Goal: Task Accomplishment & Management: Manage account settings

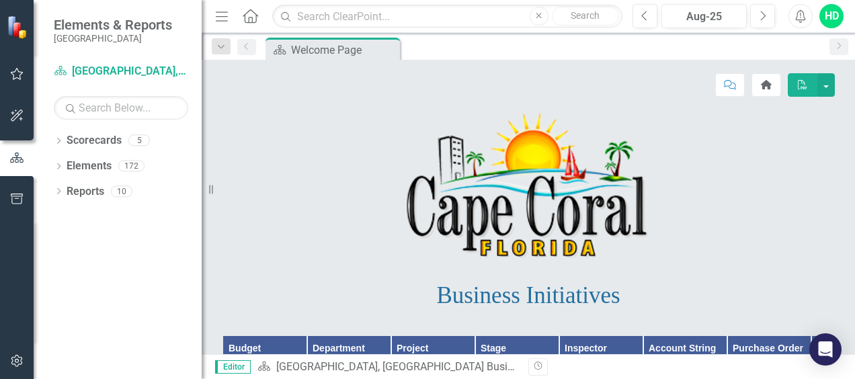
click at [19, 77] on icon "button" at bounding box center [17, 74] width 14 height 11
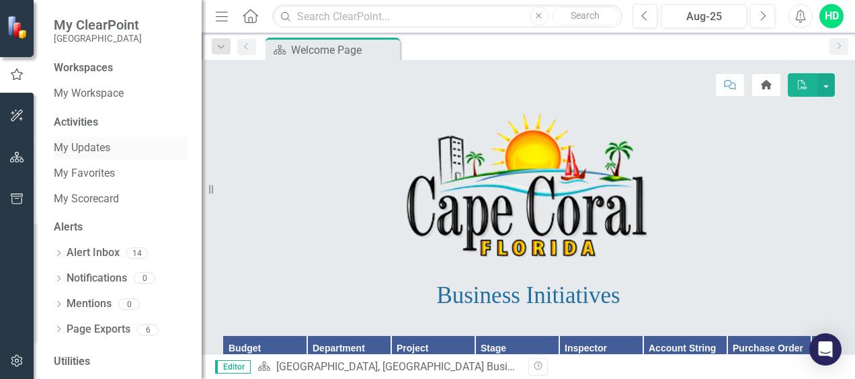
click at [86, 147] on link "My Updates" at bounding box center [121, 148] width 135 height 15
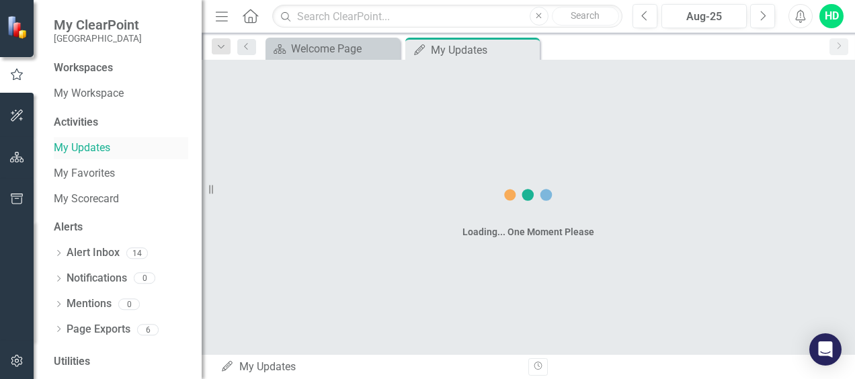
click at [86, 148] on link "My Updates" at bounding box center [121, 148] width 135 height 15
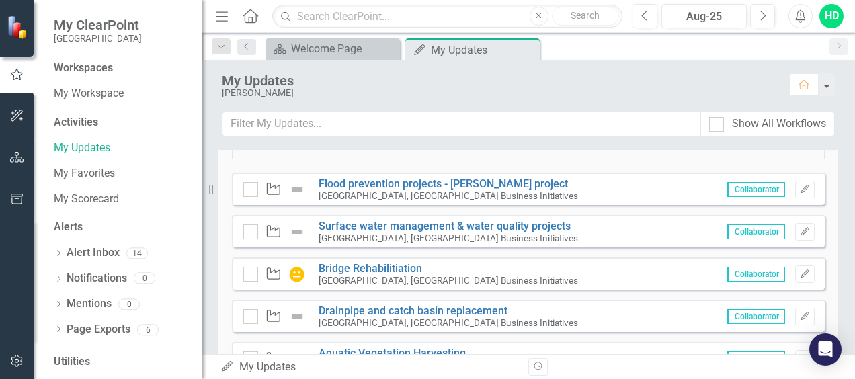
scroll to position [740, 0]
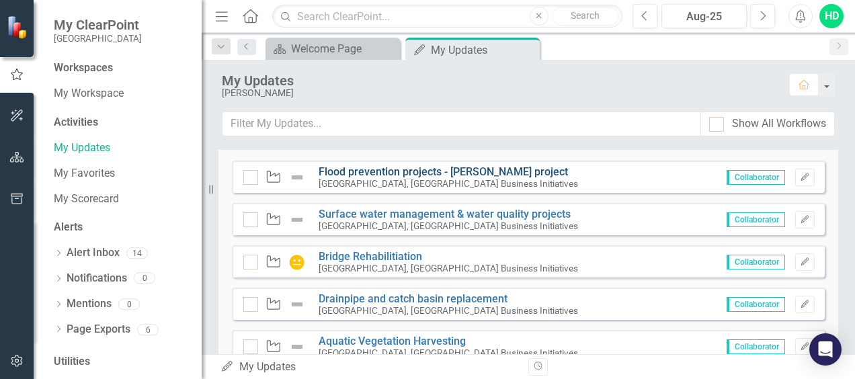
click at [402, 171] on link "Flood prevention projects - [PERSON_NAME] project" at bounding box center [444, 171] width 250 height 13
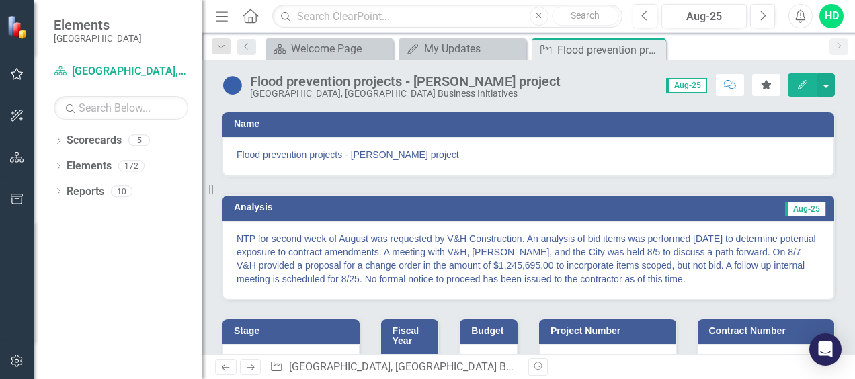
click at [343, 252] on p "NTP for second week of August was requested by V&H Construction. An analysis of…" at bounding box center [529, 259] width 584 height 54
click at [495, 254] on p "NTP for second week of August was requested by V&H Construction. An analysis of…" at bounding box center [529, 259] width 584 height 54
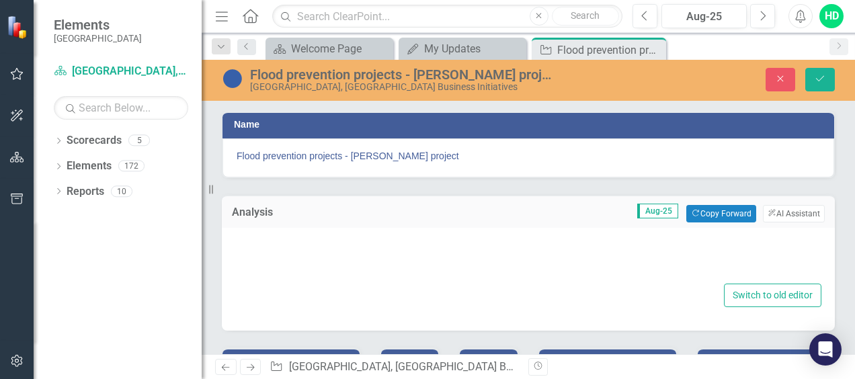
type textarea "<p>NTP for second week of August was requested by V&amp;H Construction. An anal…"
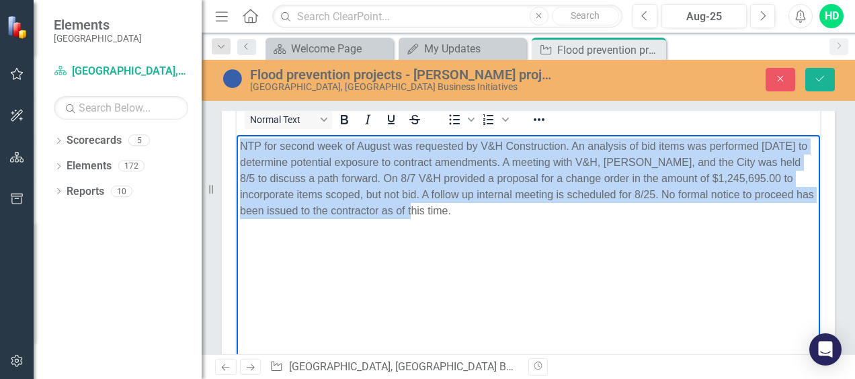
scroll to position [169, 0]
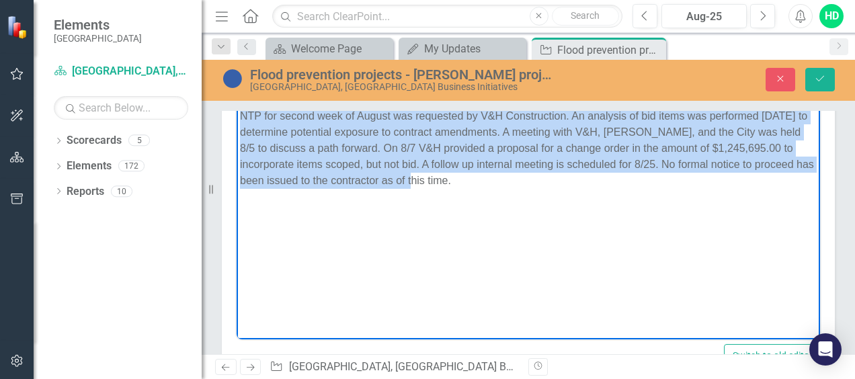
drag, startPoint x: 238, startPoint y: 115, endPoint x: 531, endPoint y: 188, distance: 302.2
click at [531, 188] on body "NTP for second week of August was requested by V&H Construction. An analysis of…" at bounding box center [529, 205] width 584 height 202
drag, startPoint x: 417, startPoint y: 154, endPoint x: 397, endPoint y: 124, distance: 35.8
click at [397, 124] on p "NTP for second week of August was requested by V&H Construction. An analysis of…" at bounding box center [528, 148] width 577 height 81
copy p "NTP for second week of August was requested by V&H Construction. An analysis of…"
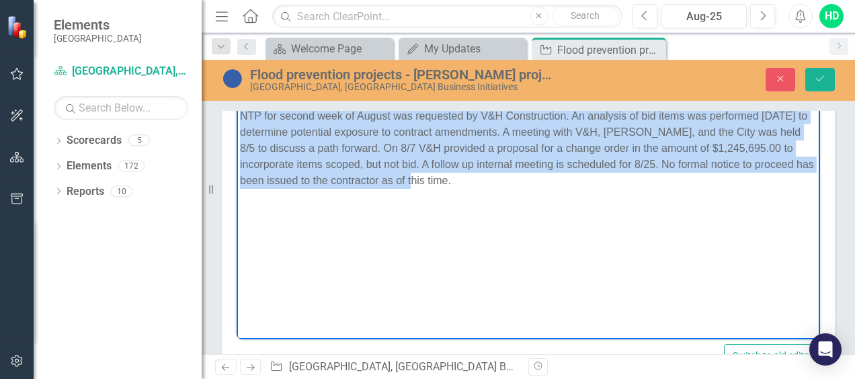
click at [633, 248] on body "NTP for second week of August was requested by V&H Construction. An analysis of…" at bounding box center [529, 205] width 584 height 202
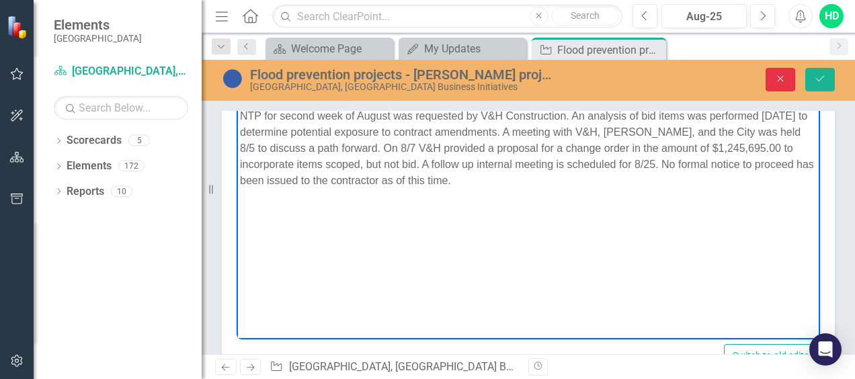
click at [785, 78] on icon "Close" at bounding box center [781, 78] width 12 height 9
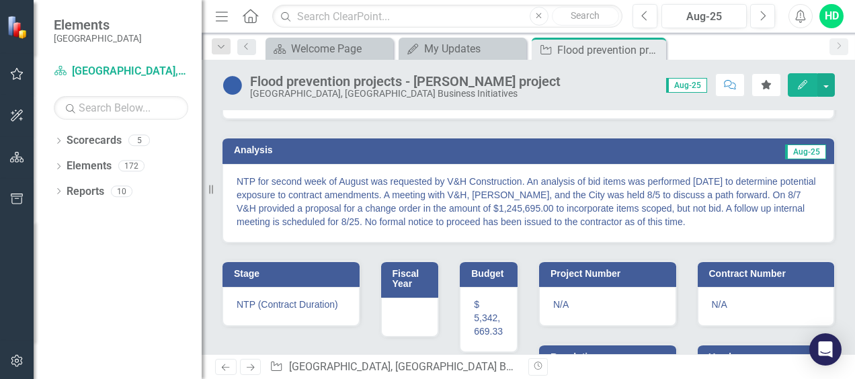
scroll to position [0, 0]
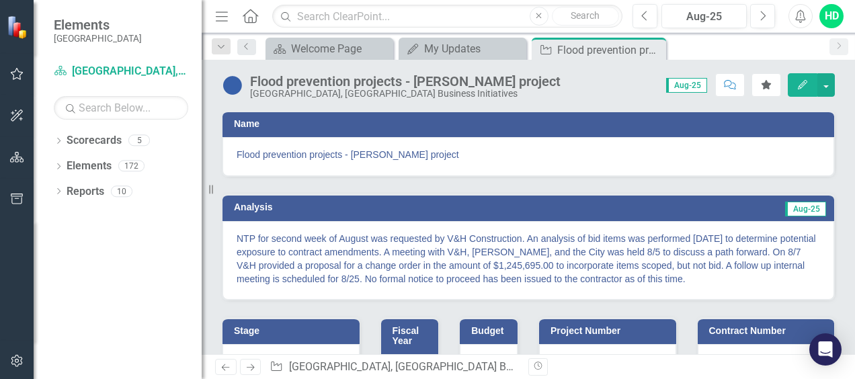
click at [685, 86] on span "Aug-25" at bounding box center [686, 85] width 41 height 15
click at [689, 82] on span "Aug-25" at bounding box center [686, 85] width 41 height 15
click at [827, 87] on button "button" at bounding box center [826, 85] width 17 height 24
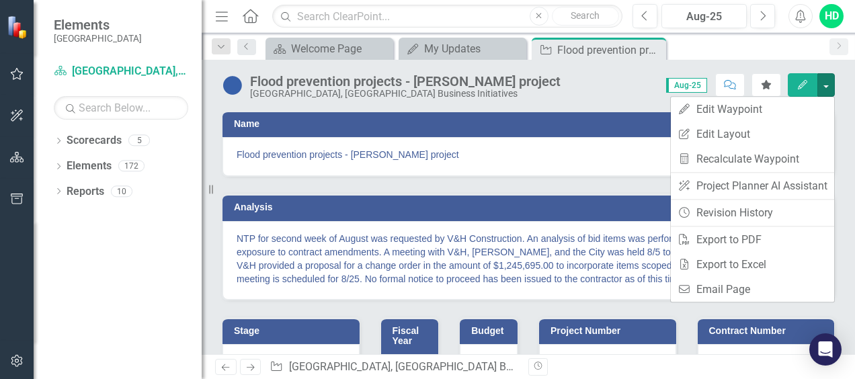
click at [698, 84] on span "Aug-25" at bounding box center [686, 85] width 41 height 15
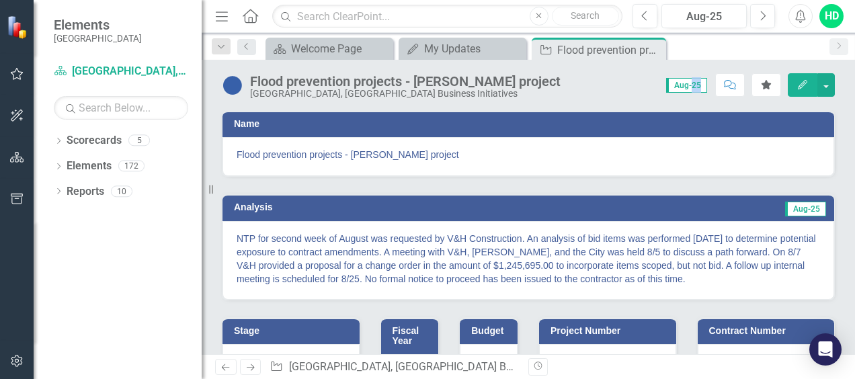
click at [698, 84] on span "Aug-25" at bounding box center [686, 85] width 41 height 15
drag, startPoint x: 698, startPoint y: 84, endPoint x: 683, endPoint y: 85, distance: 14.8
click at [683, 85] on span "Aug-25" at bounding box center [686, 85] width 41 height 15
click at [581, 75] on div "Score: N/A Aug-25 Completed Comment Favorite Edit" at bounding box center [702, 84] width 268 height 23
click at [712, 14] on div "Aug-25" at bounding box center [704, 17] width 76 height 16
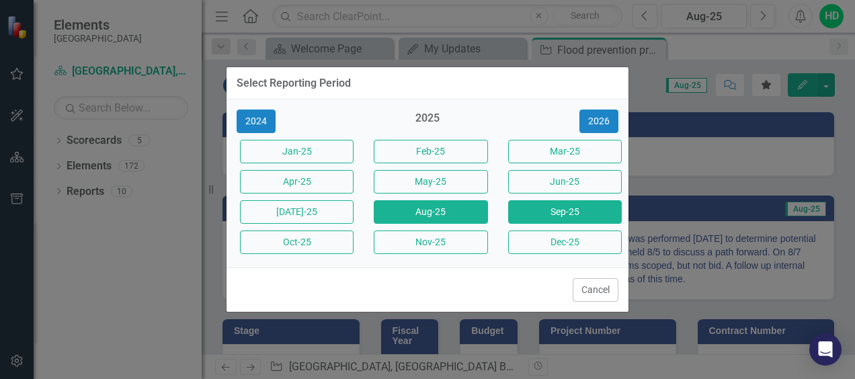
click at [538, 210] on button "Sep-25" at bounding box center [565, 212] width 114 height 24
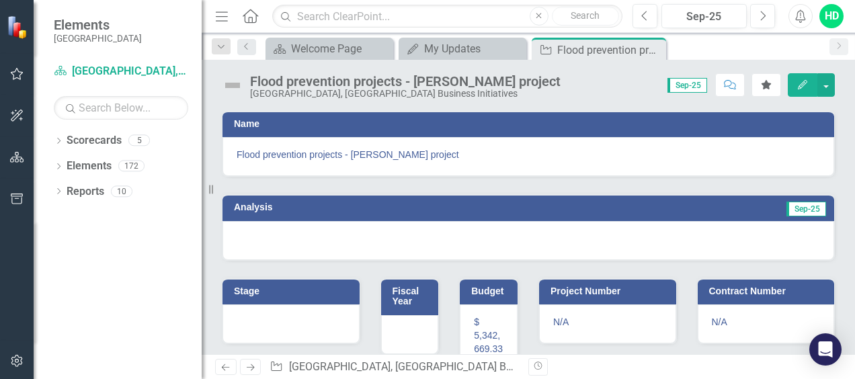
click at [806, 86] on icon "Edit" at bounding box center [803, 84] width 12 height 9
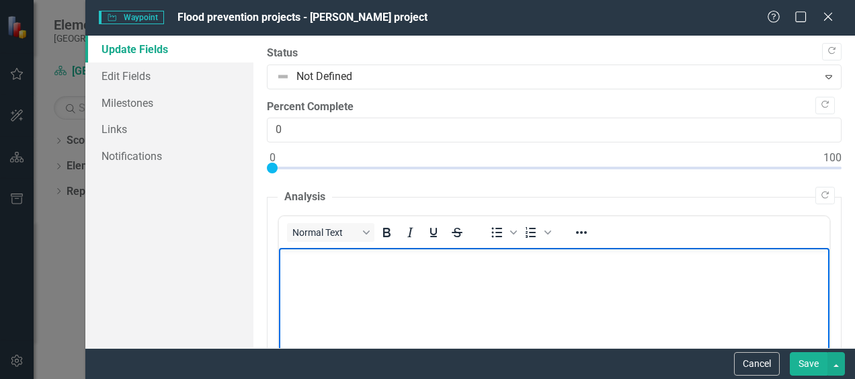
click at [348, 248] on body "Rich Text Area. Press ALT-0 for help." at bounding box center [554, 349] width 551 height 202
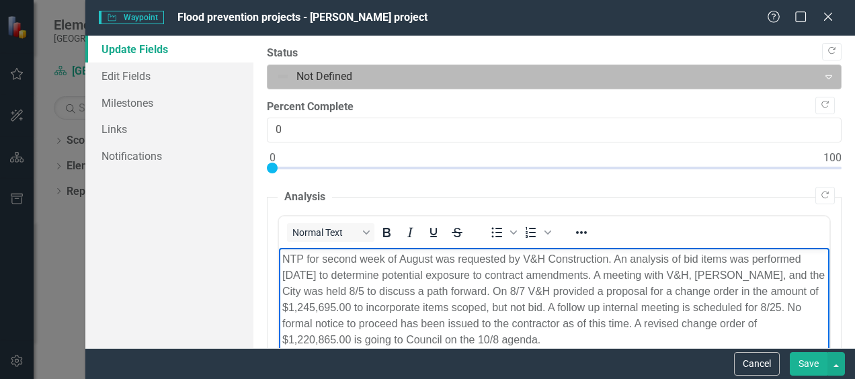
click at [389, 77] on div at bounding box center [542, 77] width 533 height 18
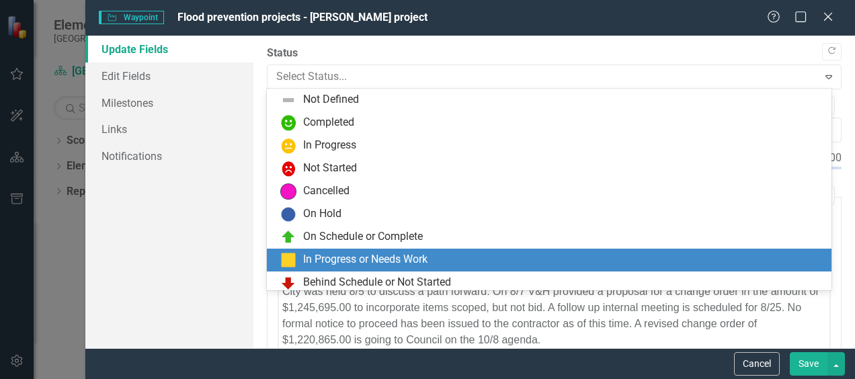
click at [352, 261] on div "In Progress or Needs Work" at bounding box center [365, 259] width 124 height 15
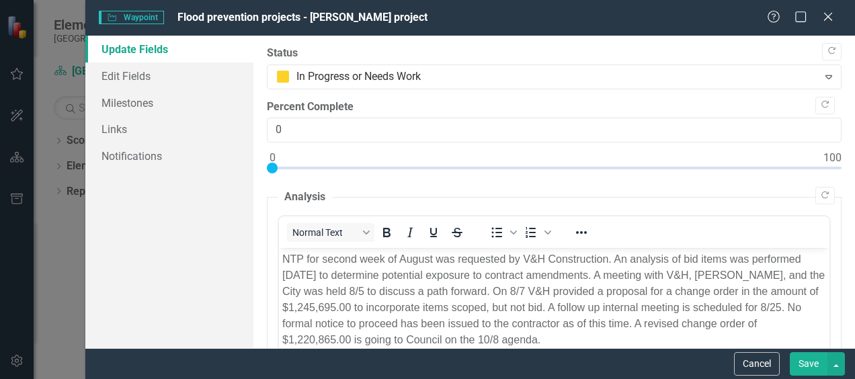
click at [812, 367] on button "Save" at bounding box center [809, 364] width 38 height 24
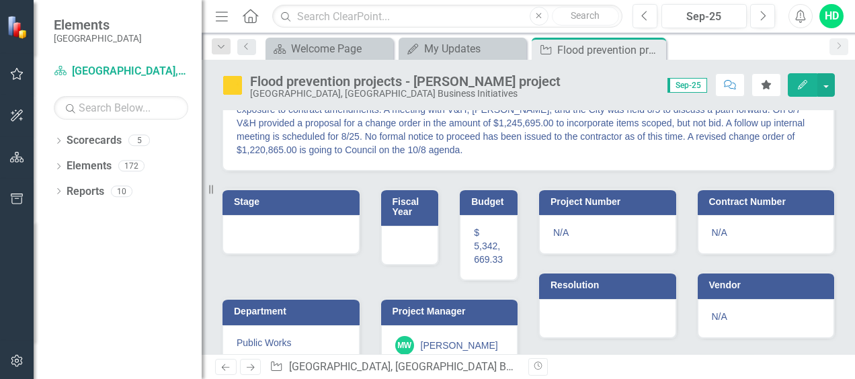
scroll to position [116, 0]
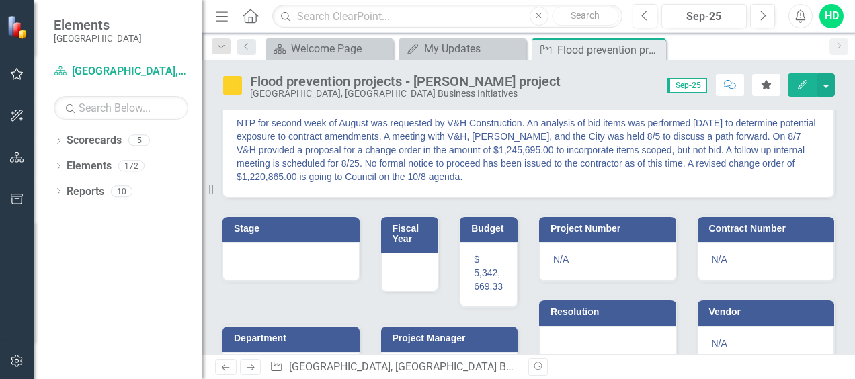
click at [330, 230] on h3 "Stage" at bounding box center [293, 229] width 119 height 10
click at [805, 81] on icon "button" at bounding box center [802, 84] width 9 height 9
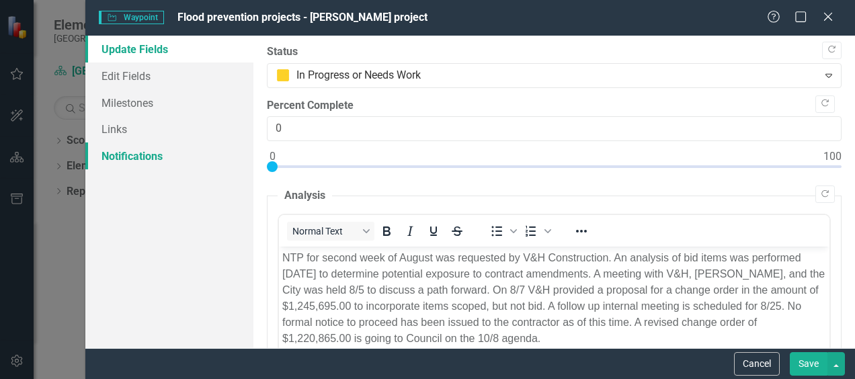
scroll to position [0, 0]
click at [134, 83] on link "Edit Fields" at bounding box center [169, 76] width 168 height 27
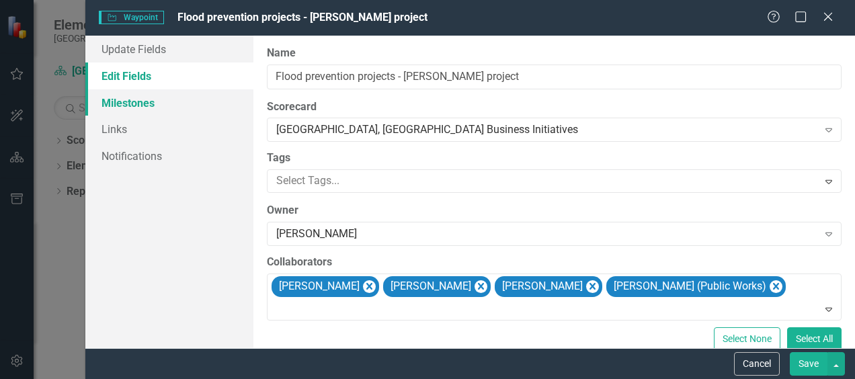
click at [132, 110] on link "Milestones" at bounding box center [169, 102] width 168 height 27
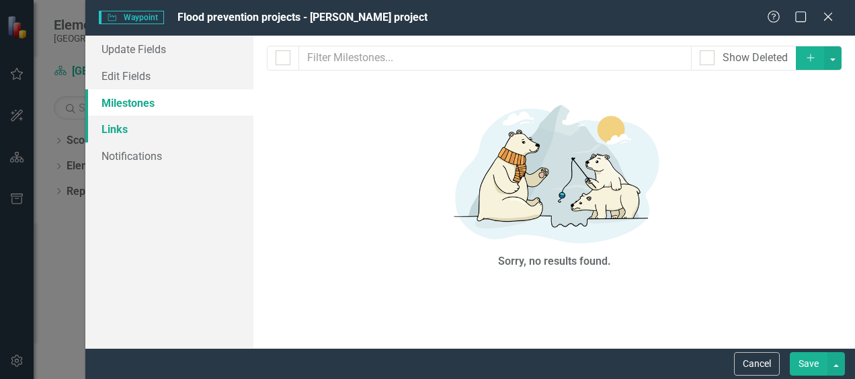
click at [120, 129] on link "Links" at bounding box center [169, 129] width 168 height 27
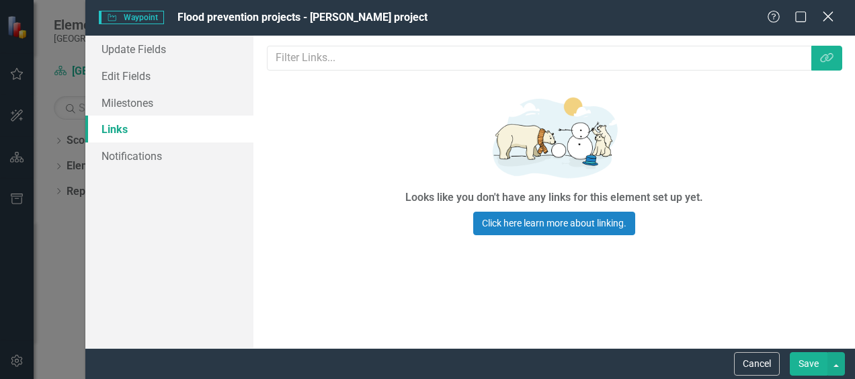
click at [823, 17] on icon "Close" at bounding box center [828, 16] width 17 height 13
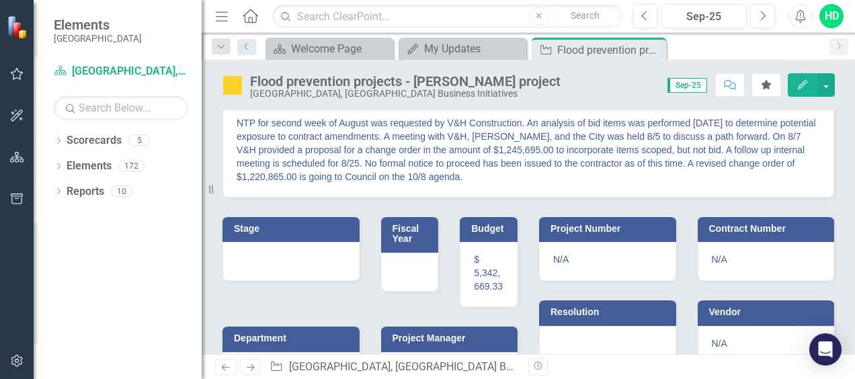
click at [286, 227] on h3 "Stage" at bounding box center [293, 229] width 119 height 10
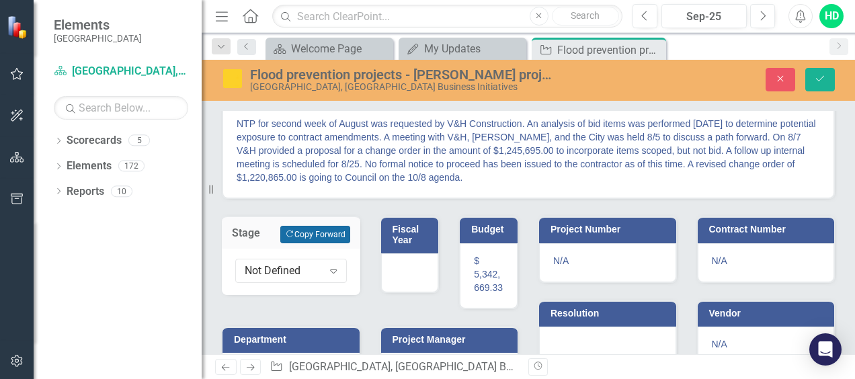
click at [290, 236] on button "Copy Forward Copy Forward" at bounding box center [314, 234] width 69 height 17
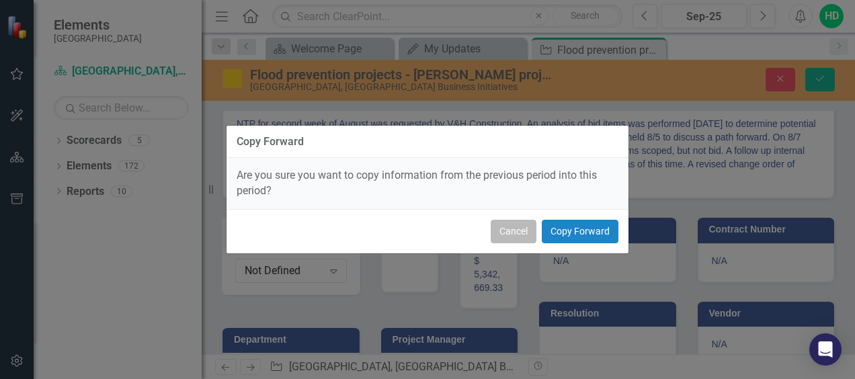
click at [523, 227] on button "Cancel" at bounding box center [514, 232] width 46 height 24
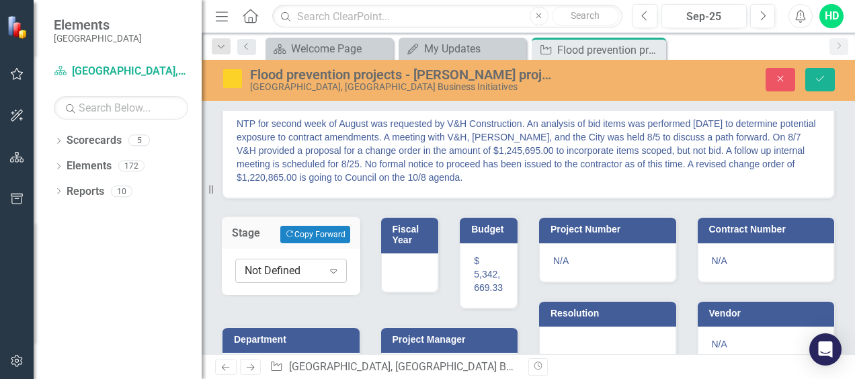
click at [331, 269] on icon "Expand" at bounding box center [333, 271] width 13 height 11
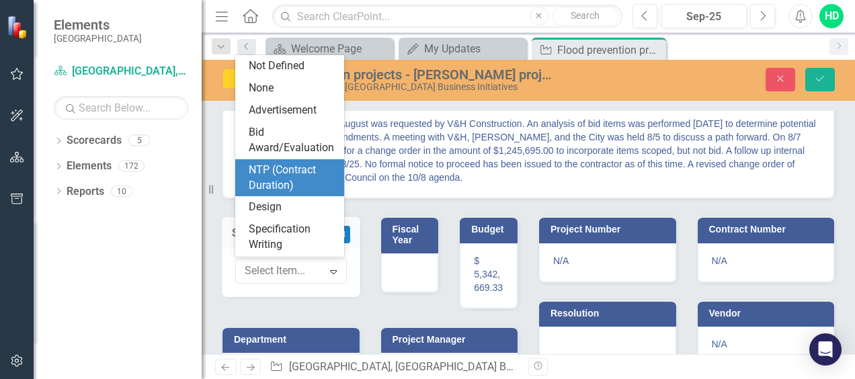
click at [273, 189] on div "NTP (Contract Duration)" at bounding box center [292, 178] width 87 height 31
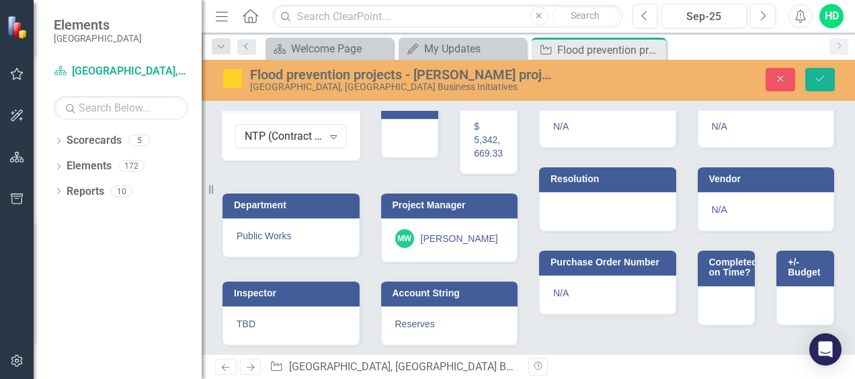
scroll to position [252, 0]
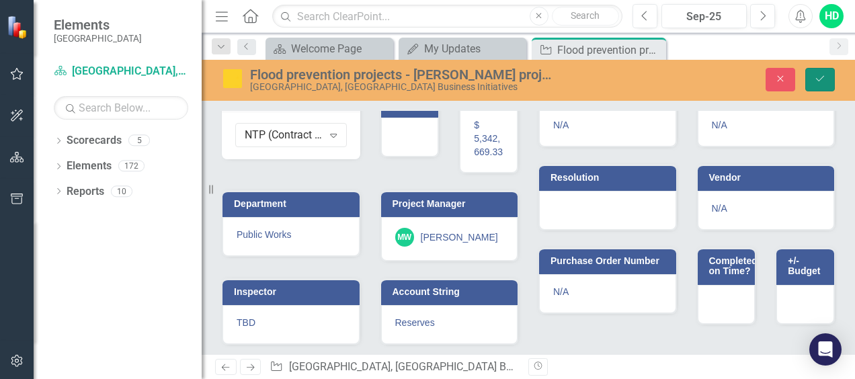
click at [818, 81] on icon "Save" at bounding box center [820, 78] width 12 height 9
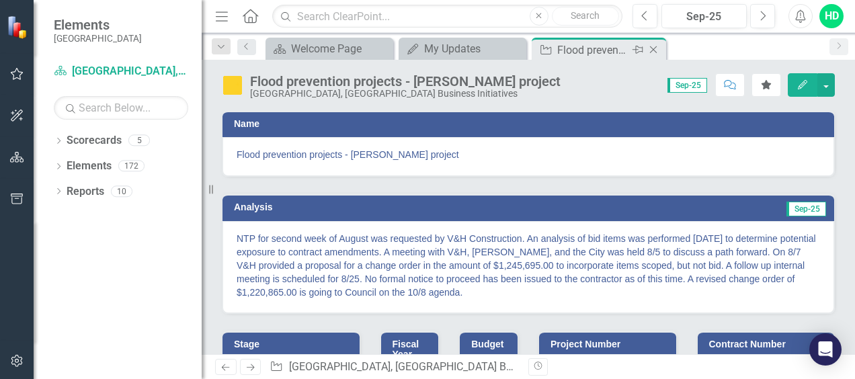
click at [654, 48] on icon at bounding box center [653, 49] width 7 height 7
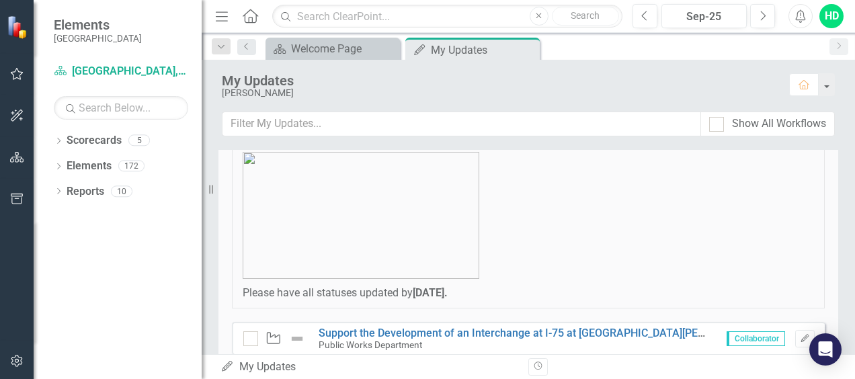
scroll to position [67, 0]
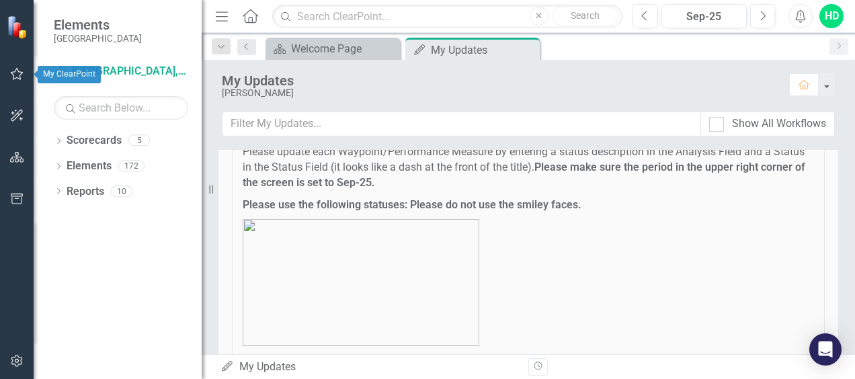
click at [14, 73] on icon "button" at bounding box center [17, 74] width 14 height 11
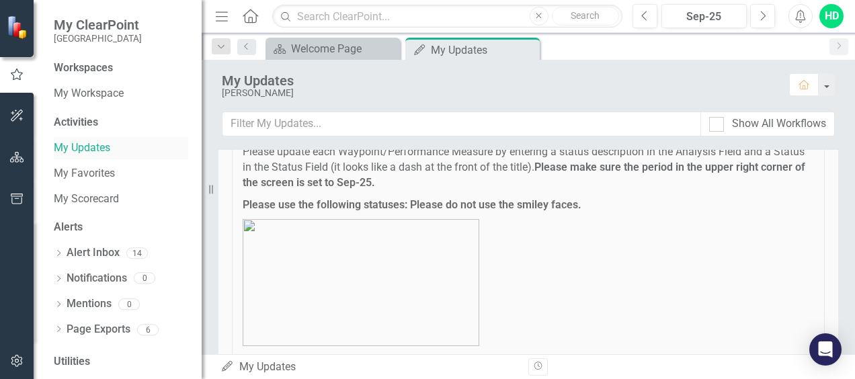
click at [87, 149] on link "My Updates" at bounding box center [121, 148] width 135 height 15
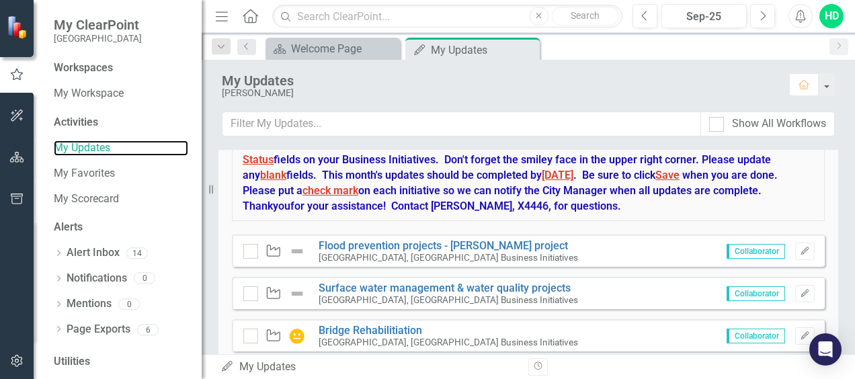
scroll to position [686, 0]
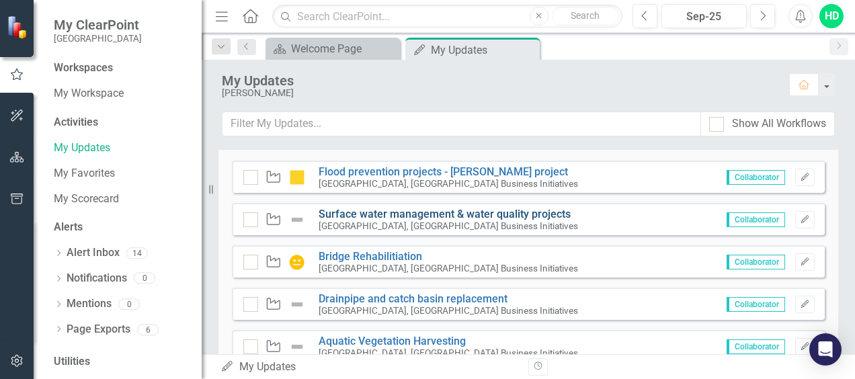
scroll to position [807, 0]
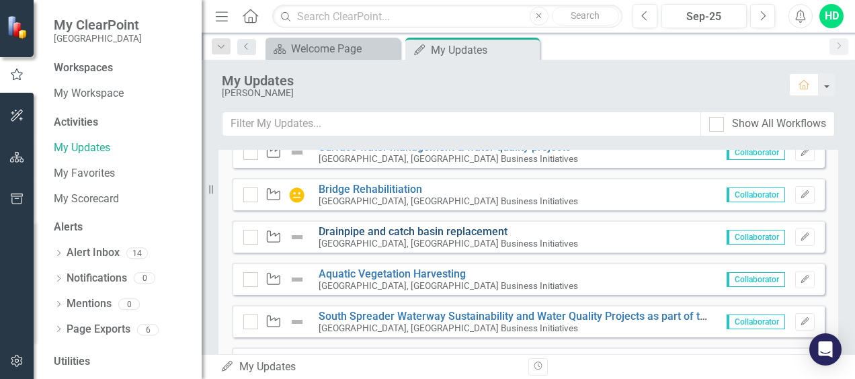
click at [440, 231] on link "Drainpipe and catch basin replacement" at bounding box center [413, 231] width 189 height 13
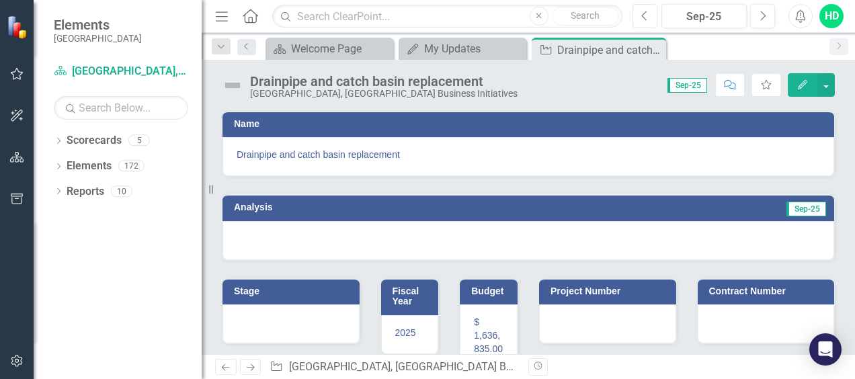
click at [651, 16] on button "Previous" at bounding box center [645, 16] width 25 height 24
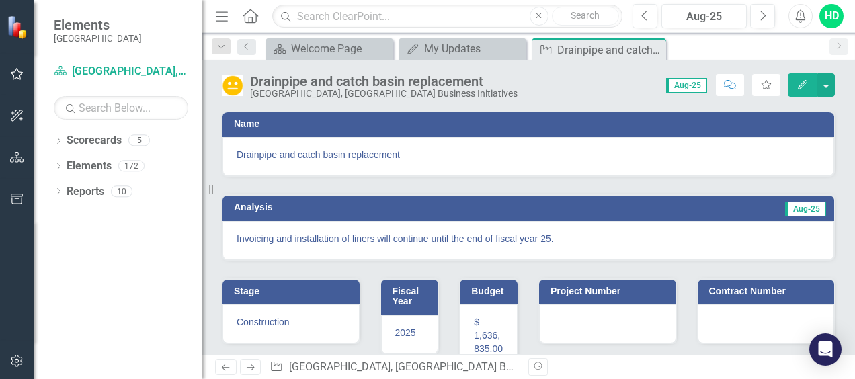
click at [546, 237] on p "Invoicing and installation of liners will continue until the end of fiscal year…" at bounding box center [529, 238] width 584 height 13
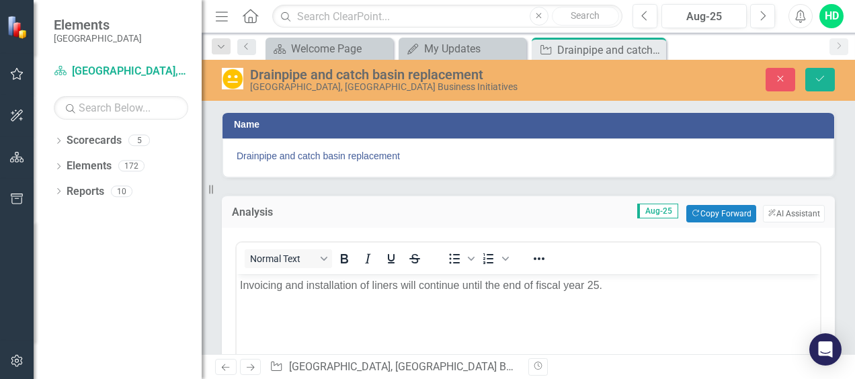
click at [342, 223] on div "Analysis Aug-25 Copy Forward Copy Forward ClearPoint AI AI Assistant" at bounding box center [528, 211] width 613 height 33
click at [356, 289] on p "Invoicing and installation of liners will continue until the end of fiscal year…" at bounding box center [528, 285] width 577 height 16
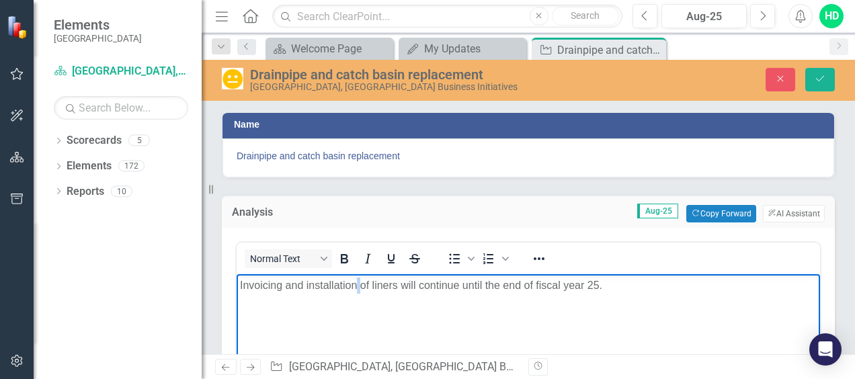
click at [356, 289] on p "Invoicing and installation of liners will continue until the end of fiscal year…" at bounding box center [528, 285] width 577 height 16
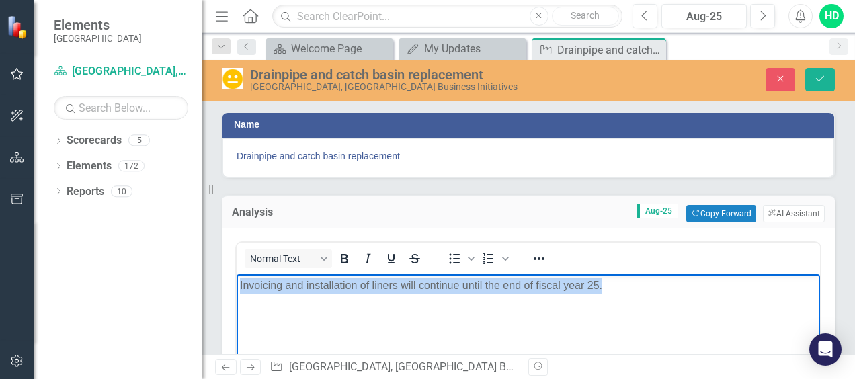
copy p "Invoicing and installation of liners will continue until the end of fiscal year…"
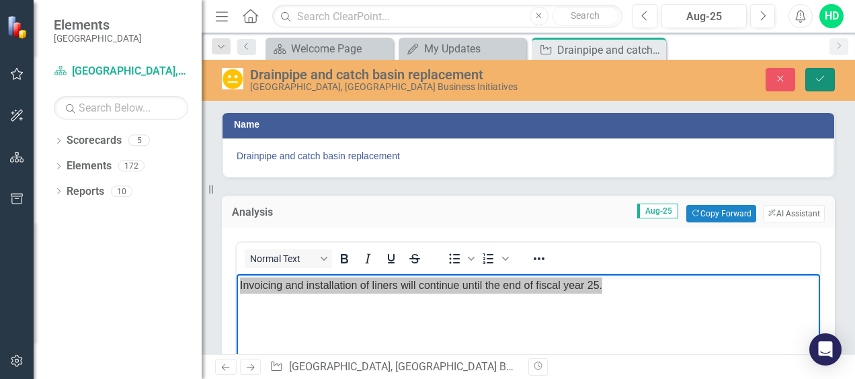
click at [812, 83] on button "Save" at bounding box center [821, 80] width 30 height 24
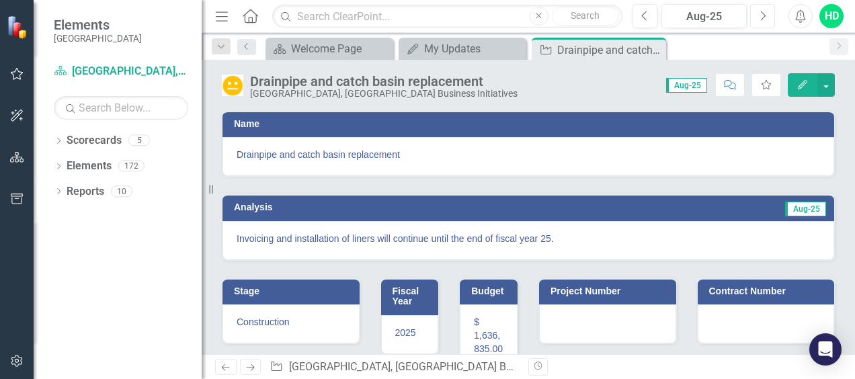
click at [756, 13] on button "Next" at bounding box center [763, 16] width 25 height 24
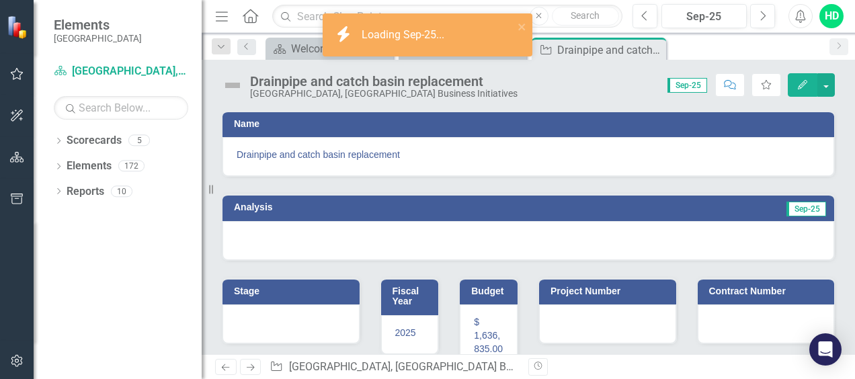
click at [793, 85] on button "Edit" at bounding box center [803, 85] width 30 height 24
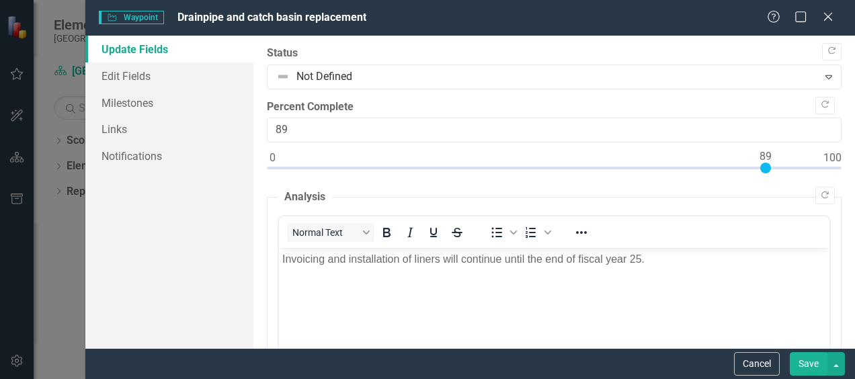
type input "90"
drag, startPoint x: 291, startPoint y: 164, endPoint x: 768, endPoint y: 169, distance: 476.8
click at [768, 169] on div at bounding box center [771, 168] width 11 height 11
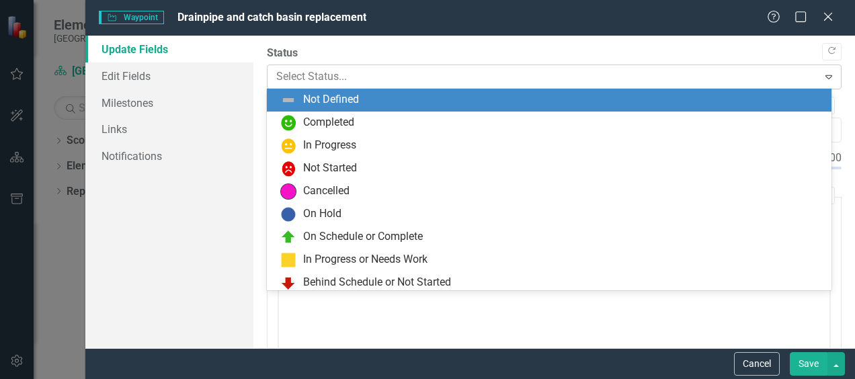
click at [330, 73] on div at bounding box center [542, 77] width 533 height 18
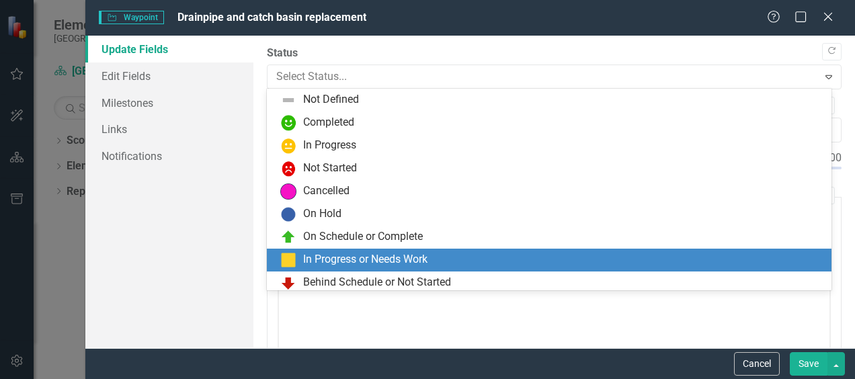
click at [330, 258] on div "In Progress or Needs Work" at bounding box center [365, 259] width 124 height 15
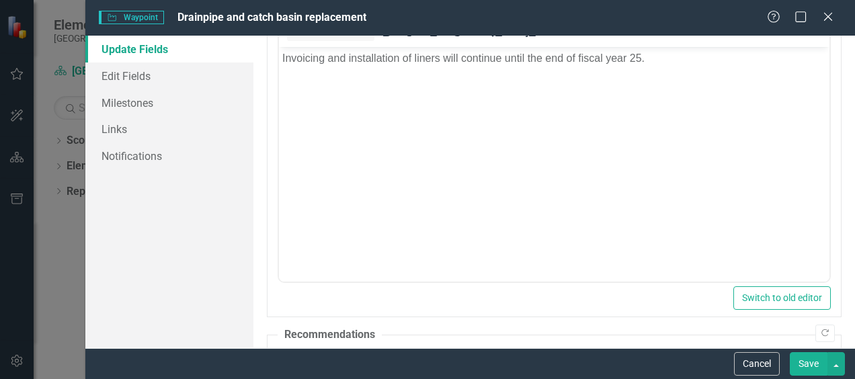
scroll to position [202, 0]
click at [803, 363] on button "Save" at bounding box center [809, 364] width 38 height 24
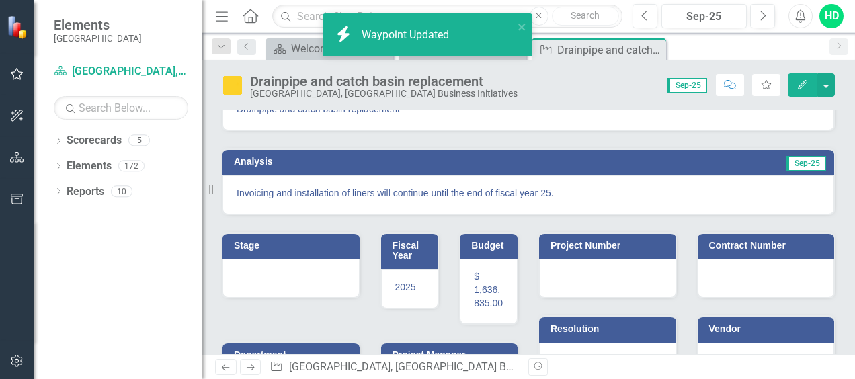
scroll to position [67, 0]
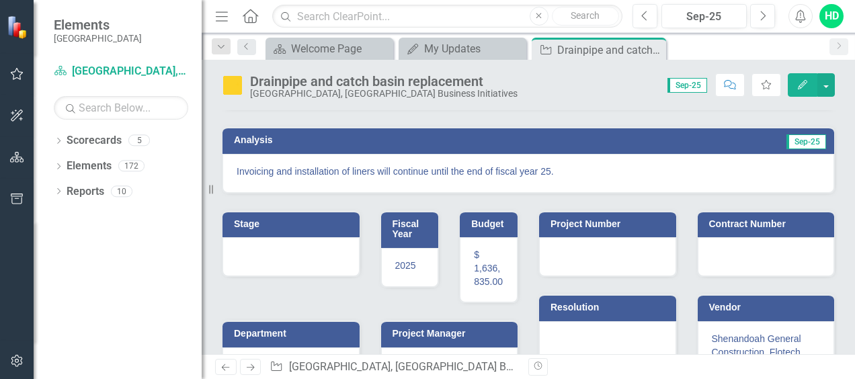
click at [294, 233] on td "Stage" at bounding box center [293, 226] width 119 height 20
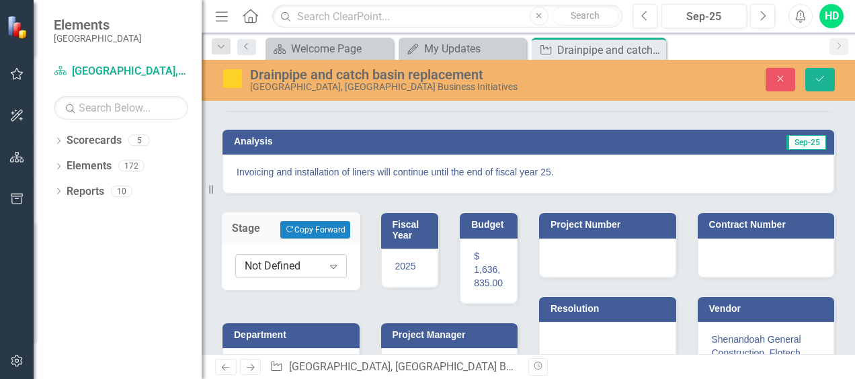
click at [329, 266] on icon "Expand" at bounding box center [333, 266] width 13 height 11
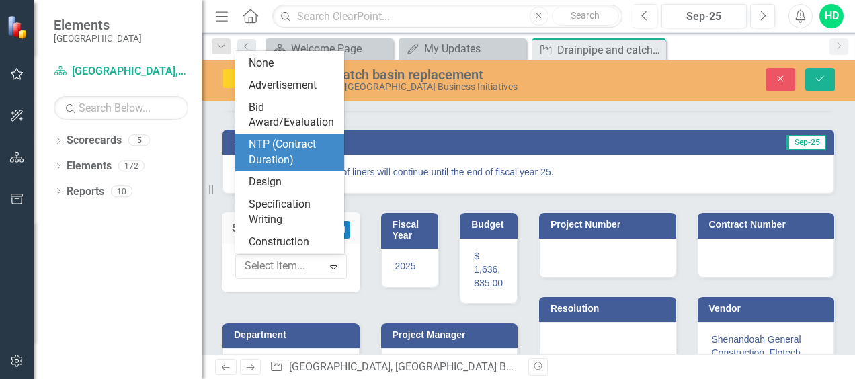
scroll to position [36, 0]
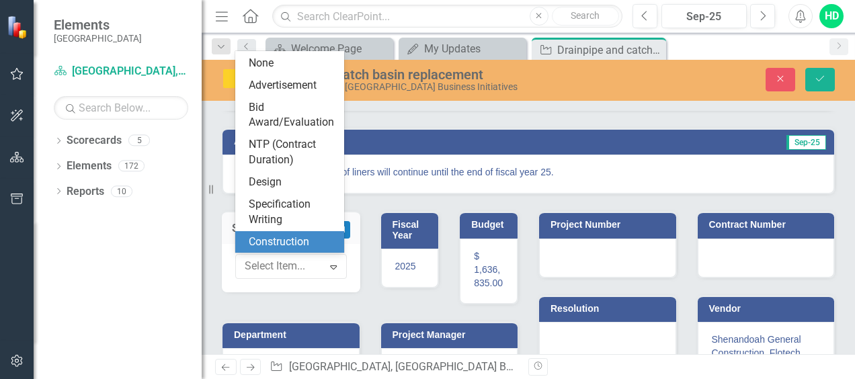
click at [316, 239] on div "Construction" at bounding box center [292, 242] width 87 height 15
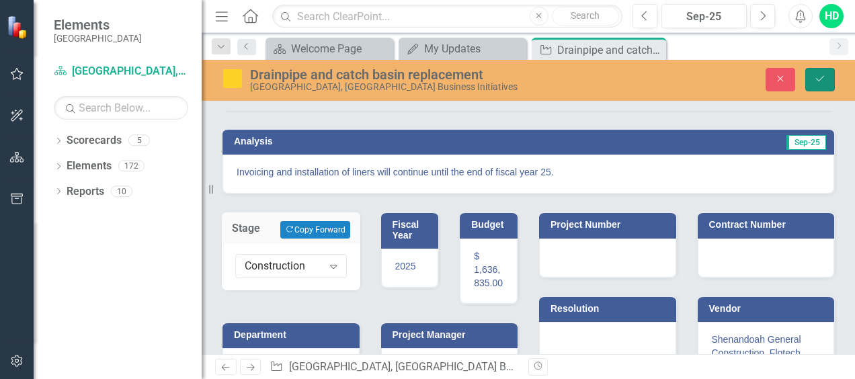
click at [816, 78] on icon "Save" at bounding box center [820, 78] width 12 height 9
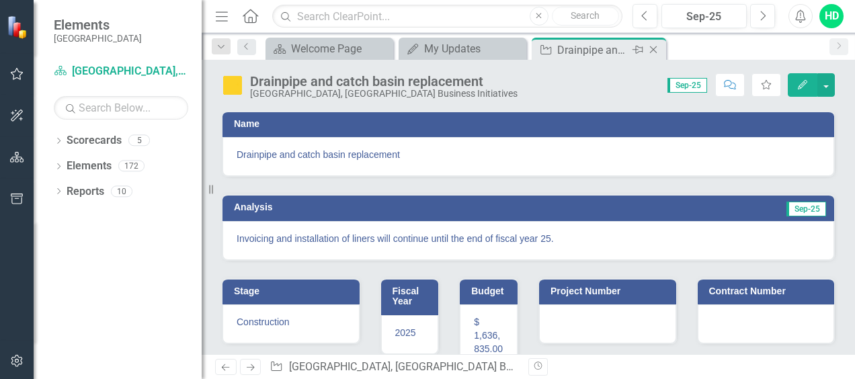
click at [656, 48] on icon "Close" at bounding box center [653, 49] width 13 height 11
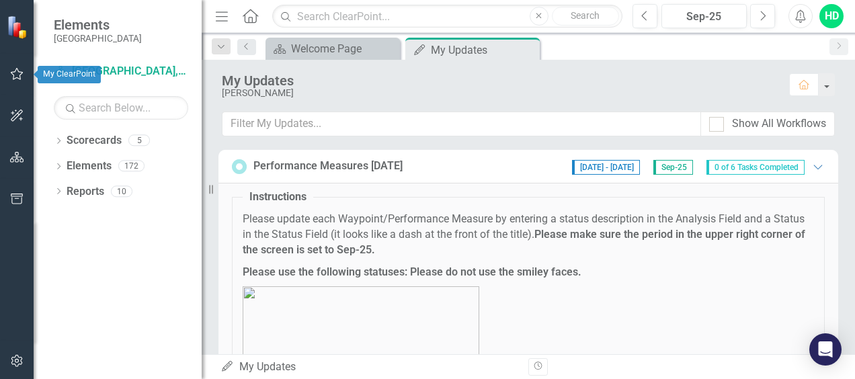
click at [17, 71] on icon "button" at bounding box center [17, 74] width 14 height 11
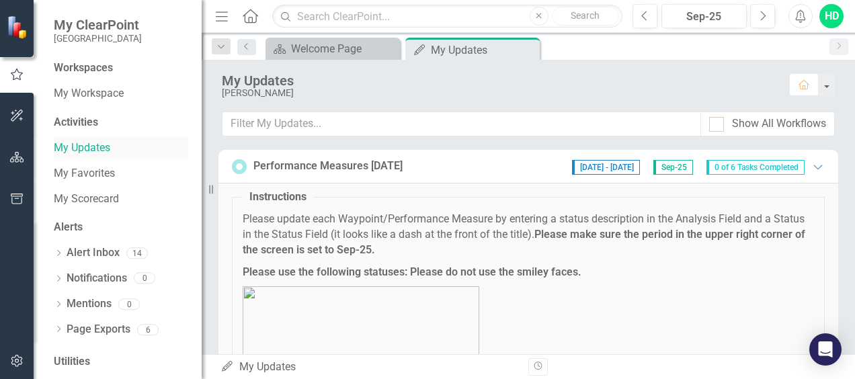
click at [90, 148] on link "My Updates" at bounding box center [121, 148] width 135 height 15
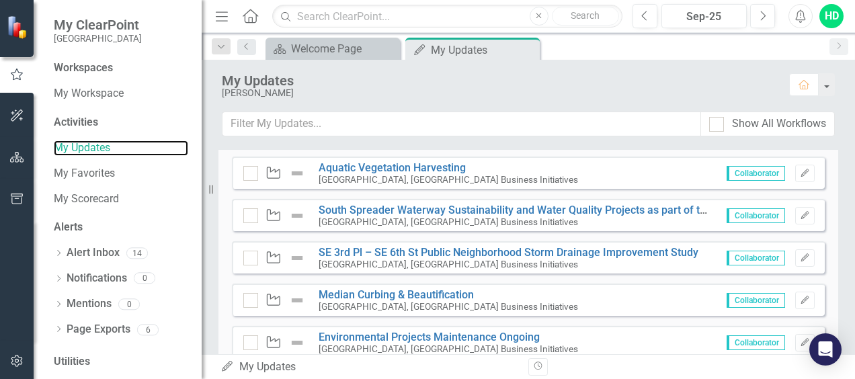
scroll to position [942, 0]
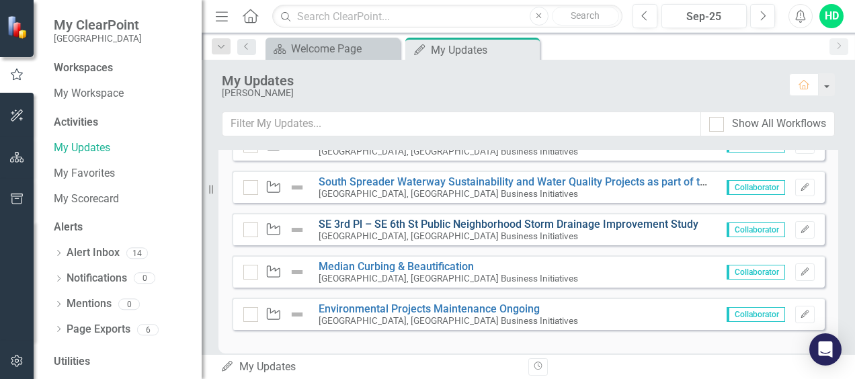
click at [521, 226] on link "SE 3rd Pl – SE 6th St Public Neighborhood Storm Drainage Improvement Study" at bounding box center [509, 224] width 380 height 13
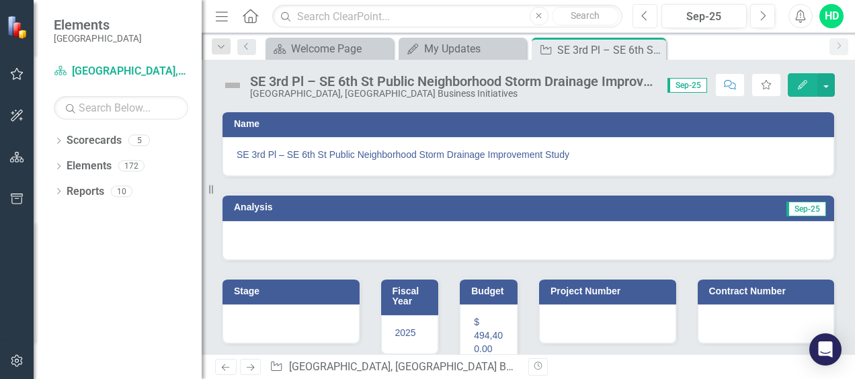
click at [642, 17] on button "Previous" at bounding box center [645, 16] width 25 height 24
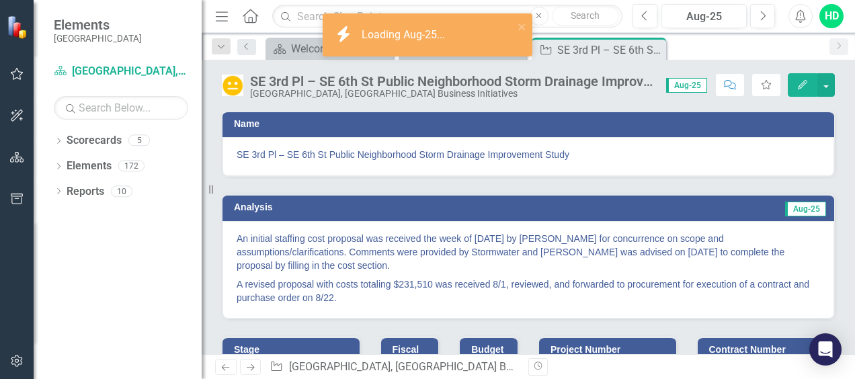
click at [252, 245] on p "An initial staffing cost proposal was received the week of [DATE] by [PERSON_NA…" at bounding box center [529, 253] width 584 height 43
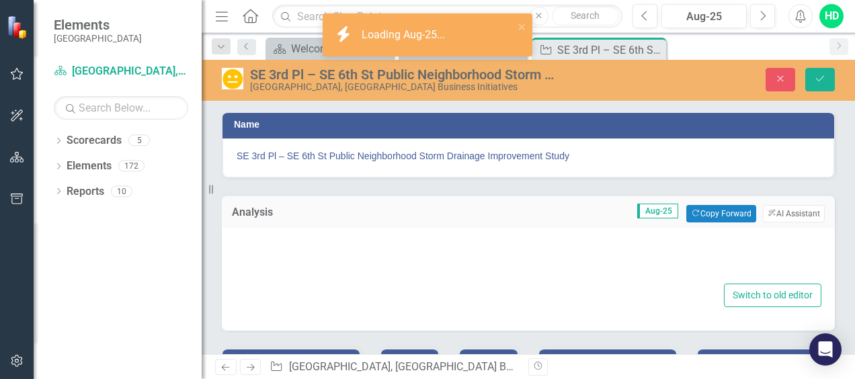
type textarea "<p>An initial staffing cost proposal was received the week of 7/21/25 by Grady …"
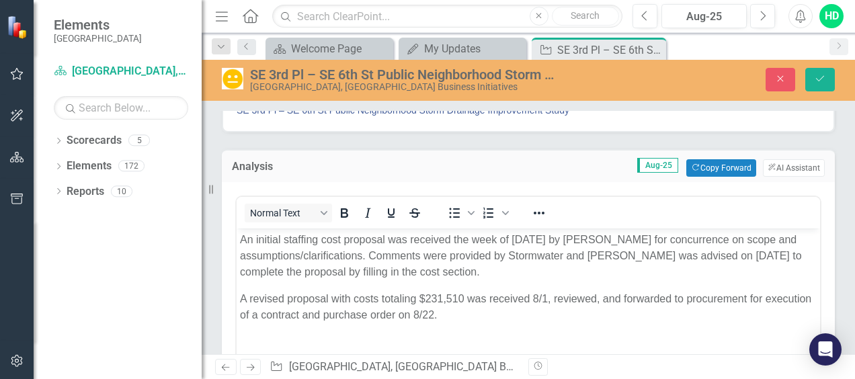
scroll to position [67, 0]
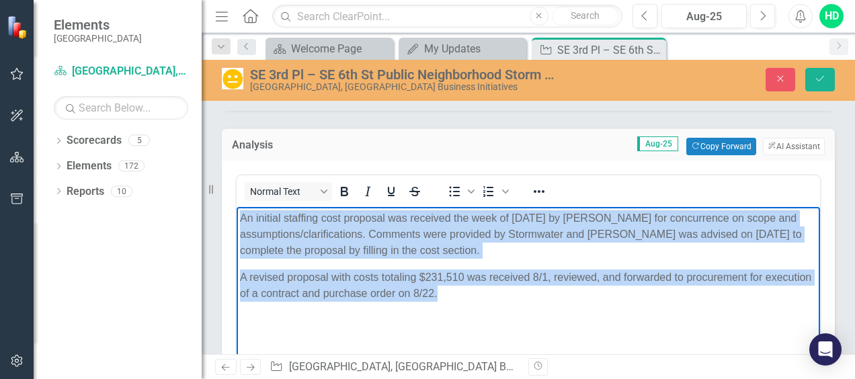
drag, startPoint x: 240, startPoint y: 221, endPoint x: 535, endPoint y: 312, distance: 308.2
click at [535, 312] on body "An initial staffing cost proposal was received the week of 7/21/25 by Grady Min…" at bounding box center [529, 307] width 584 height 202
copy body "An initial staffing cost proposal was received the week of 7/21/25 by Grady Min…"
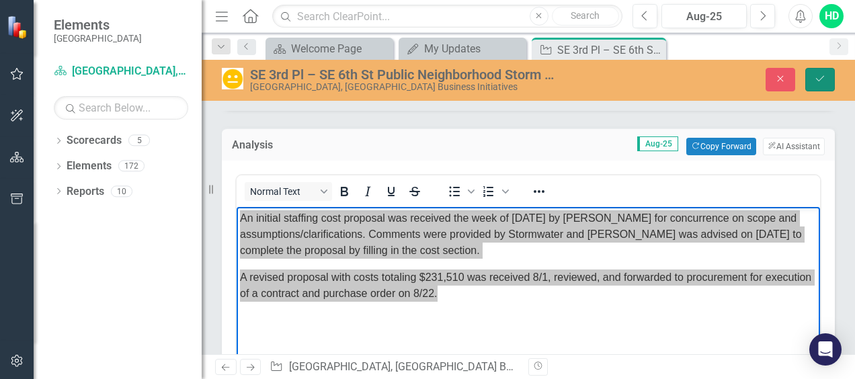
click at [817, 77] on icon "Save" at bounding box center [820, 78] width 12 height 9
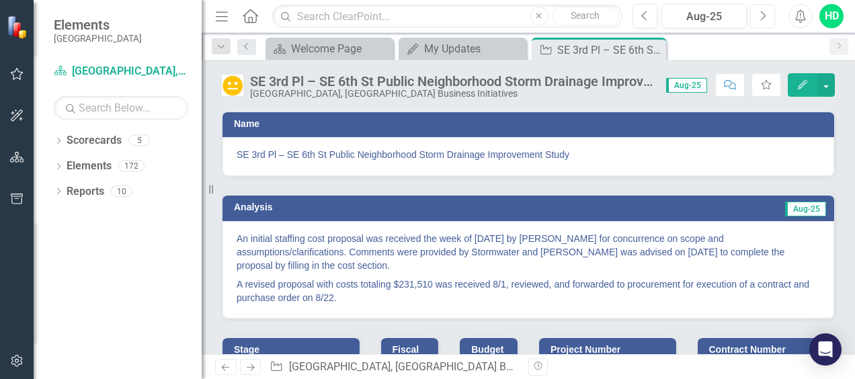
click at [759, 22] on button "Next" at bounding box center [763, 16] width 25 height 24
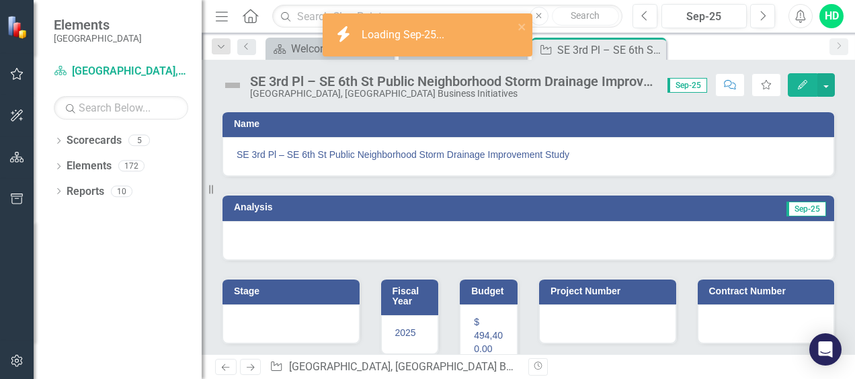
click at [570, 238] on div at bounding box center [529, 240] width 612 height 39
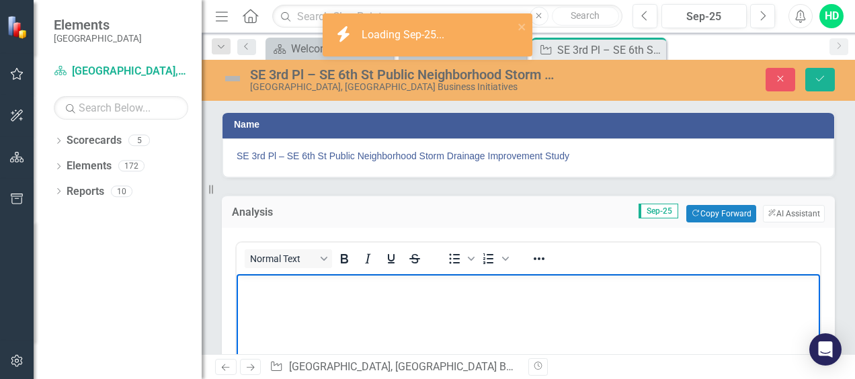
click at [338, 315] on body "Rich Text Area. Press ALT-0 for help." at bounding box center [529, 375] width 584 height 202
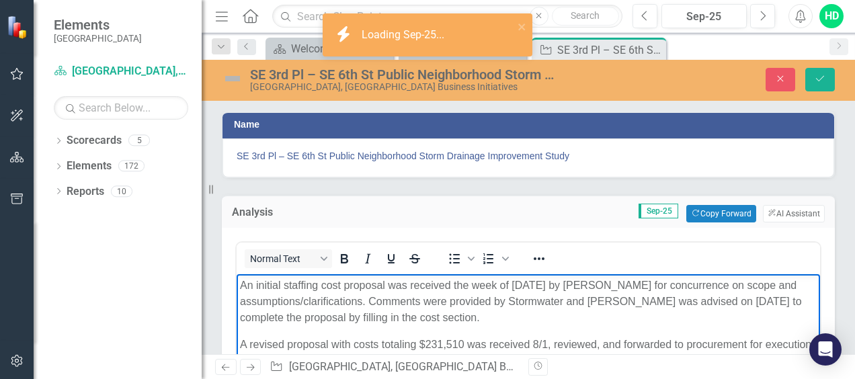
click at [233, 78] on img at bounding box center [233, 79] width 22 height 22
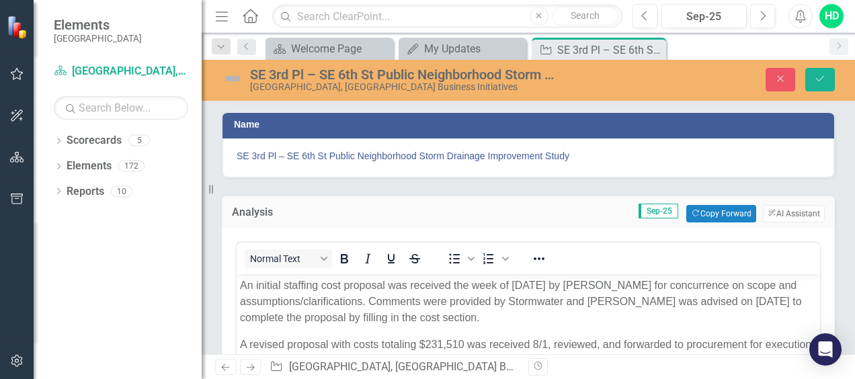
click at [235, 79] on img at bounding box center [233, 79] width 22 height 22
click at [233, 78] on img at bounding box center [233, 79] width 22 height 22
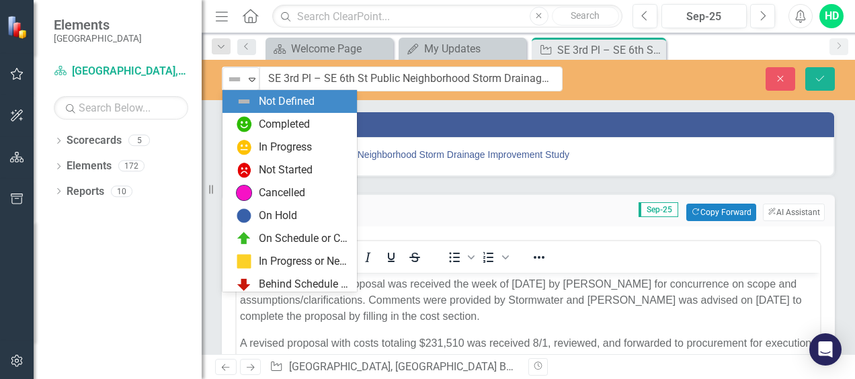
click at [233, 78] on img at bounding box center [235, 79] width 16 height 16
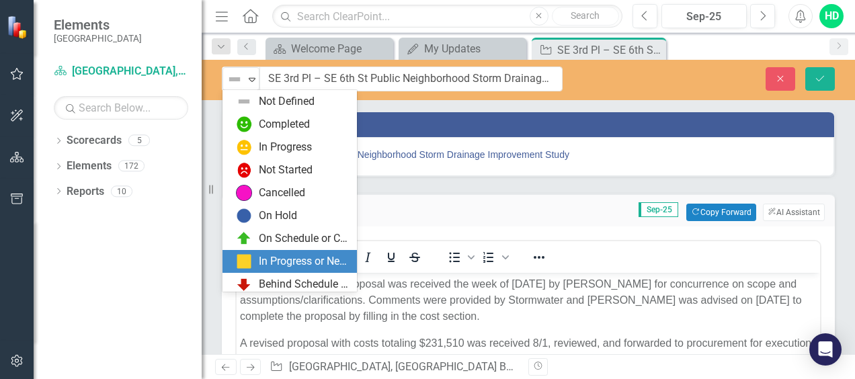
click at [287, 264] on div "In Progress or Needs Work" at bounding box center [304, 261] width 90 height 15
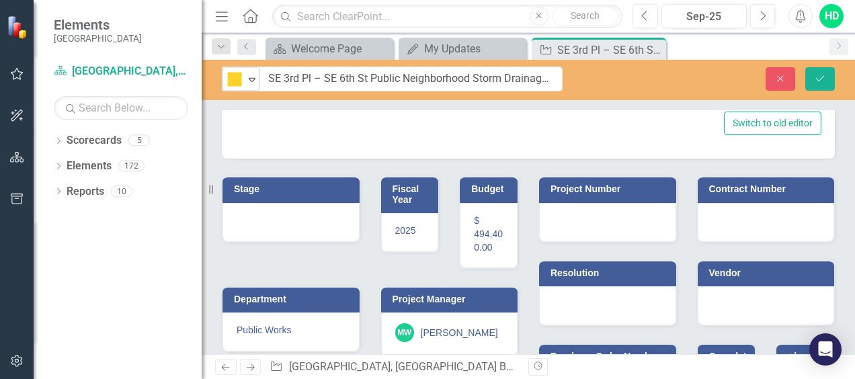
scroll to position [373, 0]
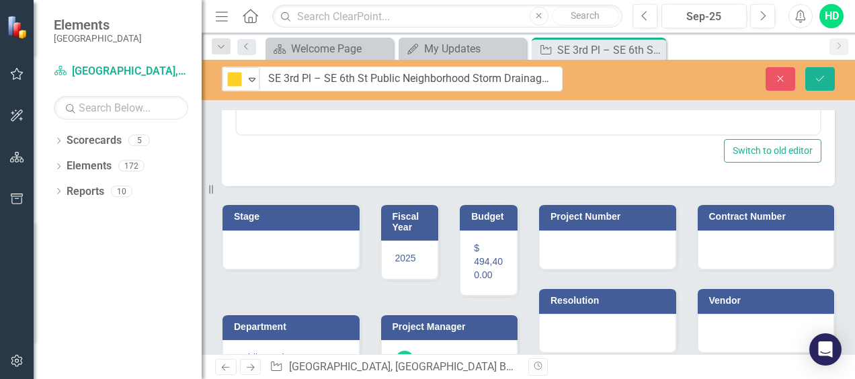
click at [257, 252] on div at bounding box center [291, 250] width 137 height 39
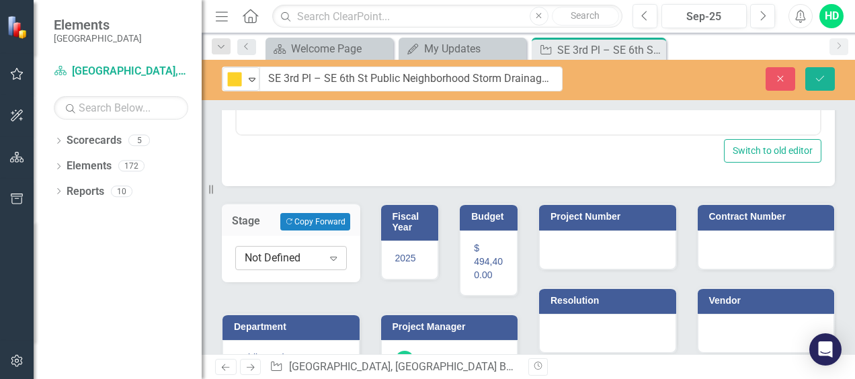
click at [332, 260] on icon "Expand" at bounding box center [333, 258] width 13 height 11
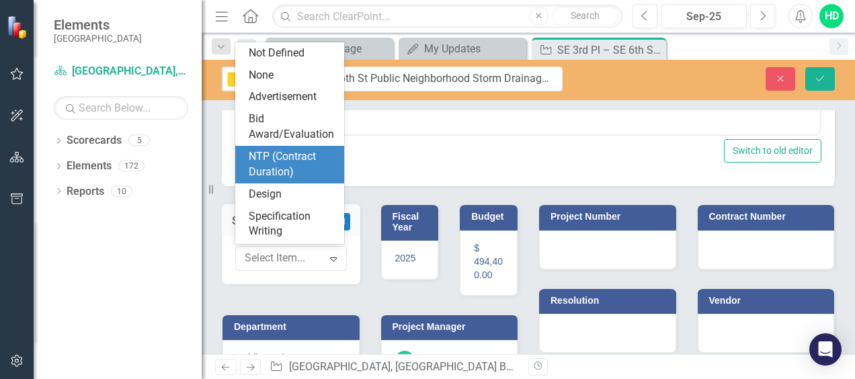
click at [293, 179] on div "NTP (Contract Duration)" at bounding box center [292, 164] width 87 height 31
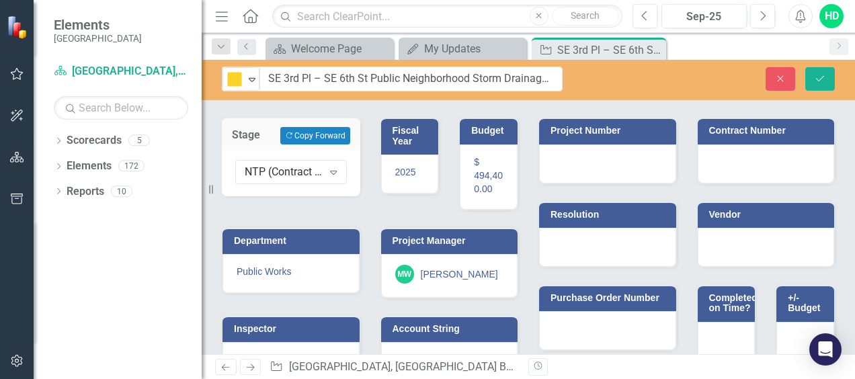
scroll to position [441, 0]
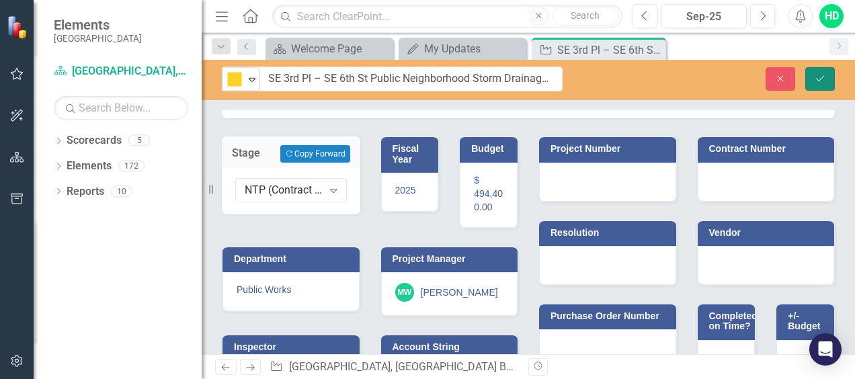
click at [822, 78] on icon "submit" at bounding box center [820, 77] width 8 height 5
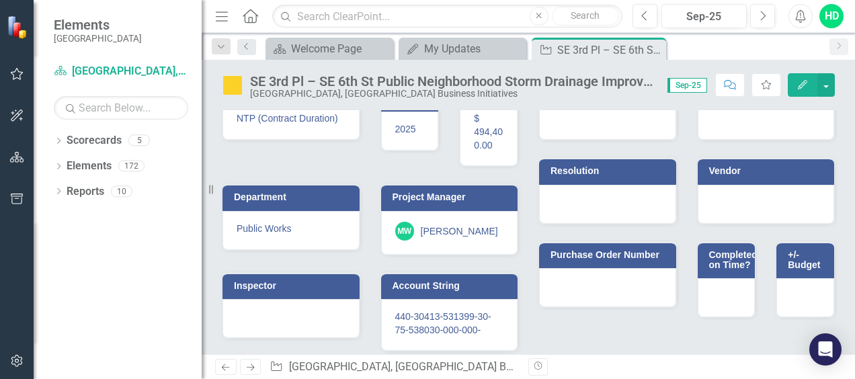
scroll to position [268, 0]
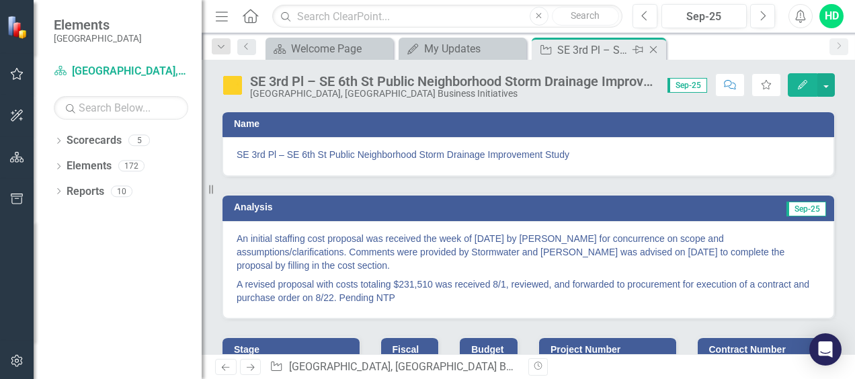
click at [657, 47] on icon "Close" at bounding box center [653, 49] width 13 height 11
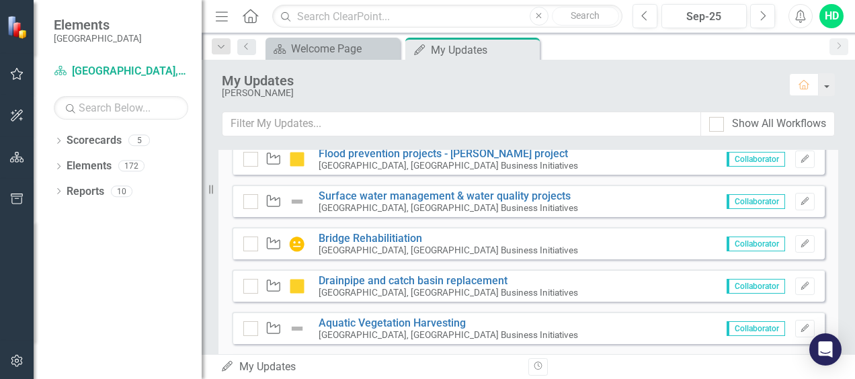
scroll to position [740, 0]
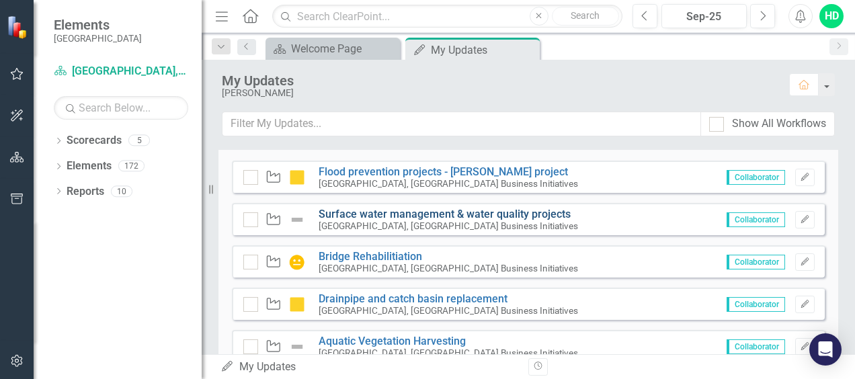
click at [473, 215] on link "Surface water management & water quality projects" at bounding box center [445, 214] width 252 height 13
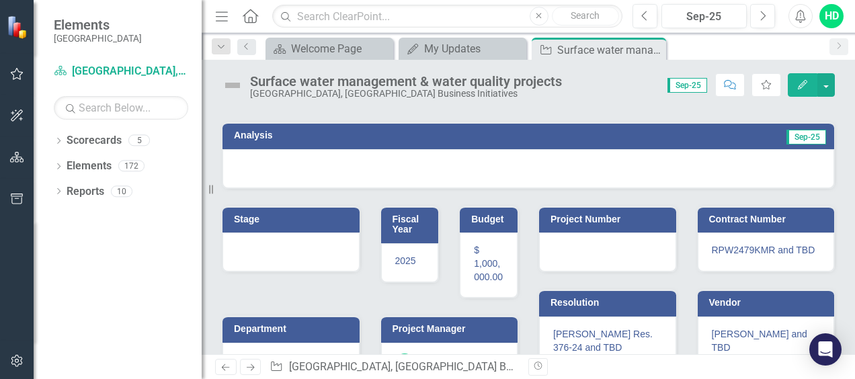
scroll to position [71, 0]
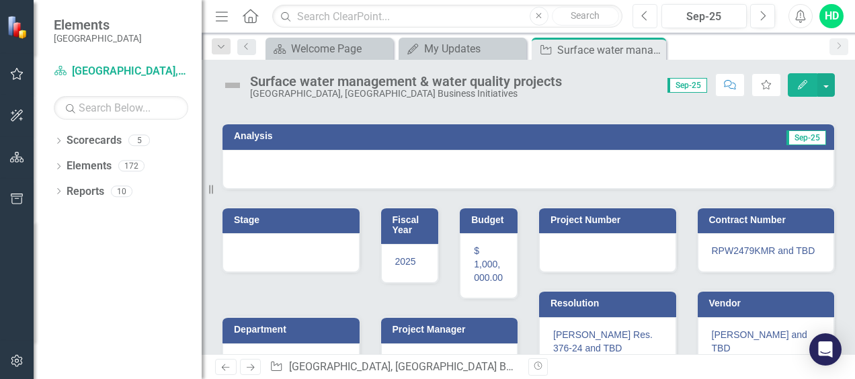
click at [648, 13] on icon "Previous" at bounding box center [645, 16] width 7 height 12
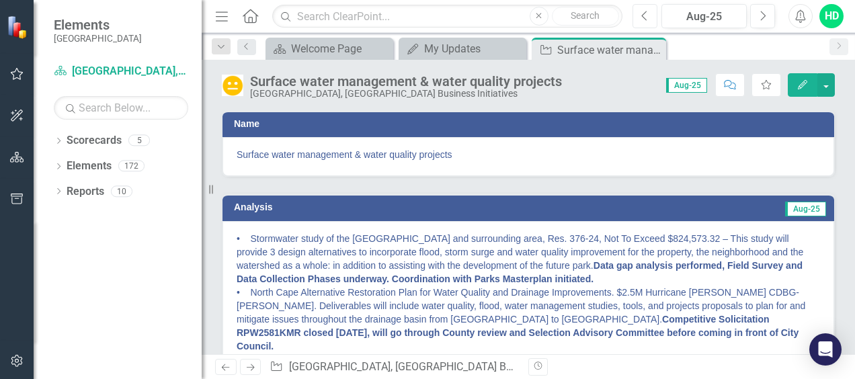
scroll to position [67, 0]
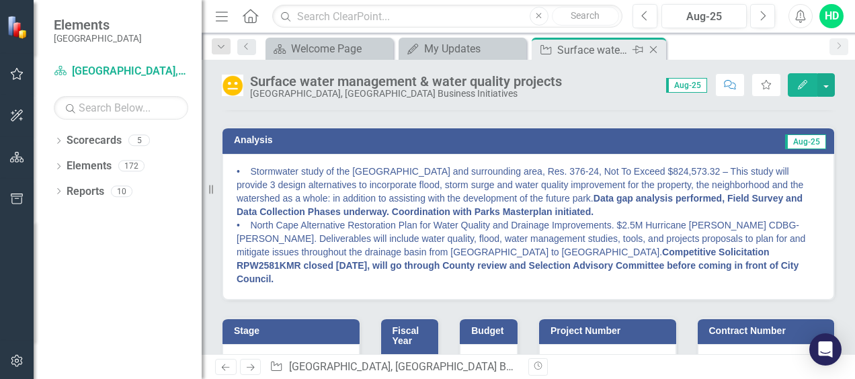
click at [656, 52] on icon "Close" at bounding box center [653, 49] width 13 height 11
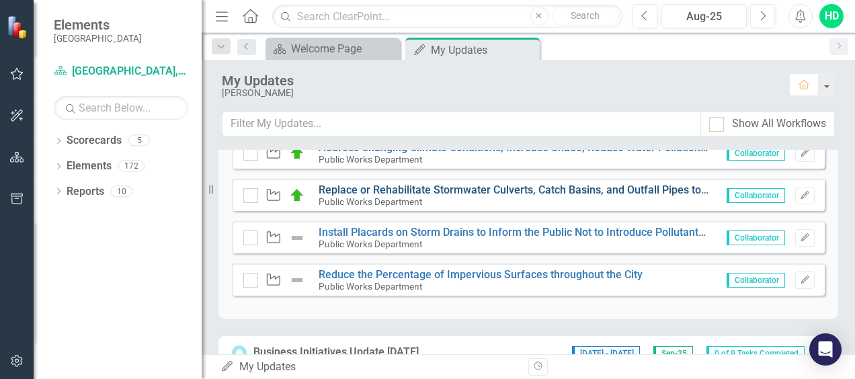
scroll to position [404, 0]
